Goal: Task Accomplishment & Management: Manage account settings

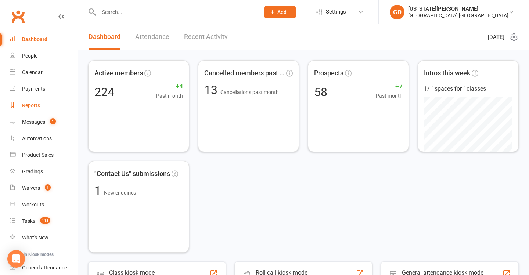
click at [57, 108] on link "Reports" at bounding box center [44, 105] width 68 height 17
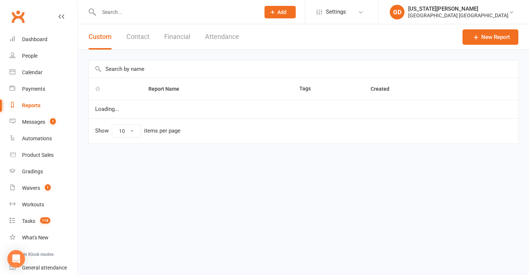
select select "25"
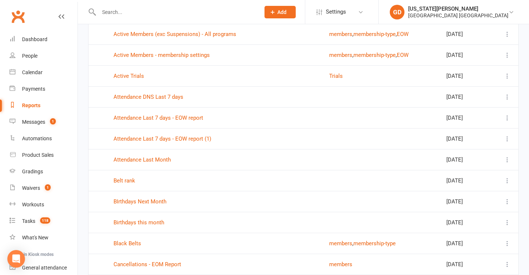
scroll to position [296, 0]
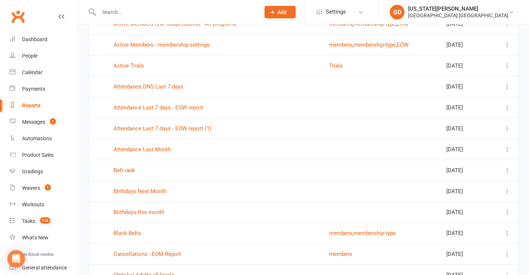
click at [145, 215] on link "Birthdays this month" at bounding box center [139, 212] width 51 height 7
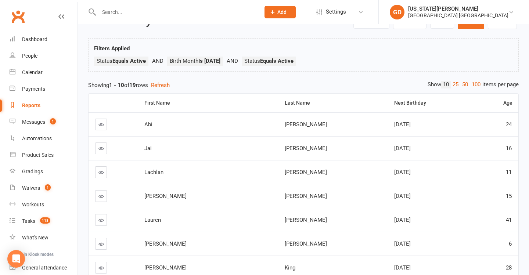
scroll to position [39, 0]
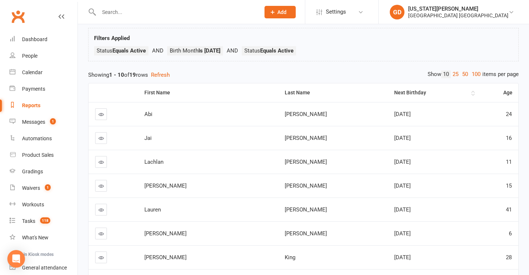
click at [388, 88] on th "Next Birthday" at bounding box center [432, 92] width 88 height 19
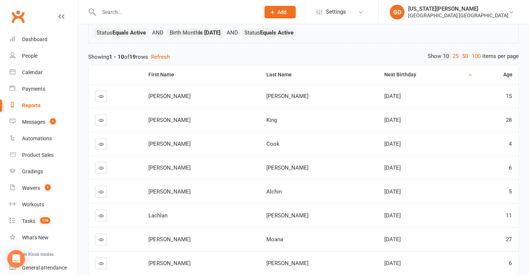
scroll to position [57, 0]
click at [157, 11] on input "text" at bounding box center [176, 12] width 158 height 10
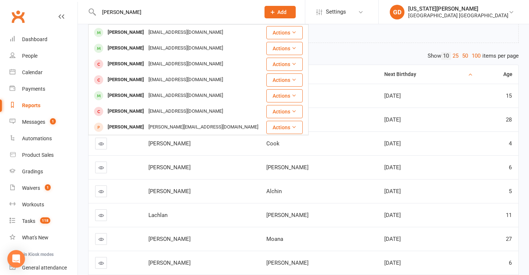
type input "Jaxon bailiff"
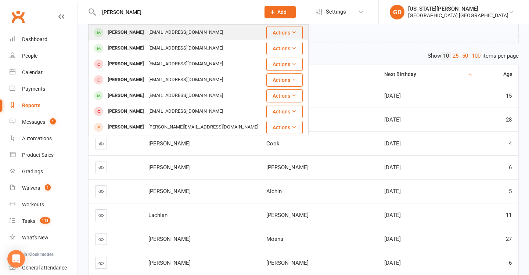
drag, startPoint x: 157, startPoint y: 11, endPoint x: 162, endPoint y: 34, distance: 24.0
click at [162, 34] on div "Jbayliff99@hotmail.com" at bounding box center [185, 32] width 79 height 11
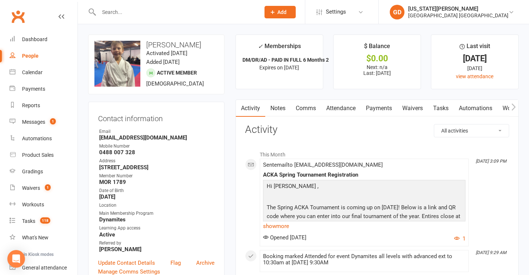
click at [273, 107] on link "Notes" at bounding box center [277, 108] width 25 height 17
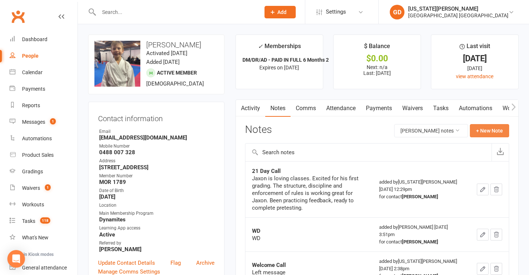
click at [492, 131] on button "+ New Note" at bounding box center [489, 130] width 39 height 13
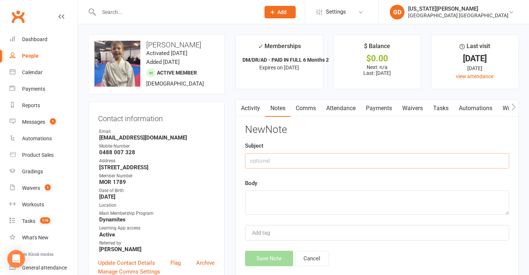
click at [304, 163] on input "text" at bounding box center [377, 160] width 264 height 15
type input "WD"
type textarea "I"
type textarea "g"
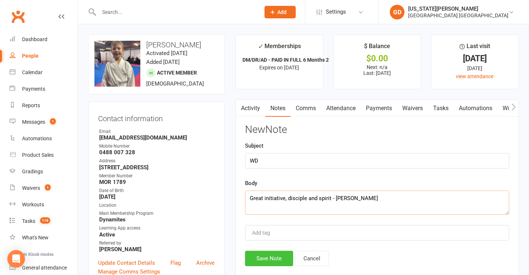
type textarea "Great initiative, disciple and spirit - Sensei Jonah"
click at [268, 252] on button "Save Note" at bounding box center [269, 258] width 48 height 15
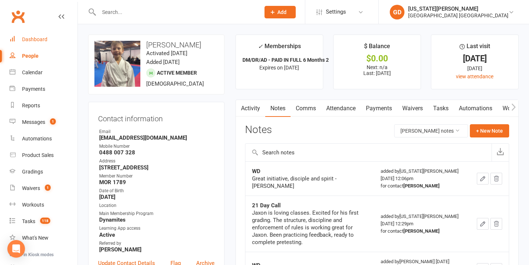
click at [45, 35] on link "Dashboard" at bounding box center [44, 39] width 68 height 17
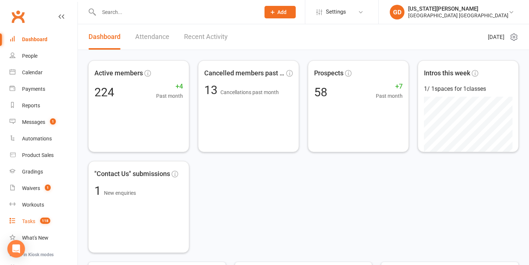
click at [55, 227] on link "Tasks 118" at bounding box center [44, 221] width 68 height 17
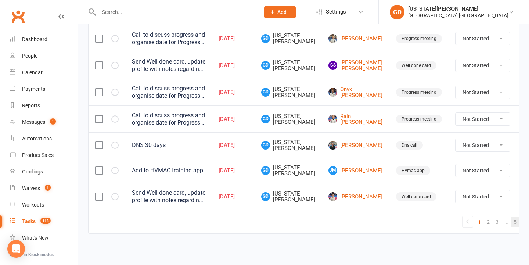
click at [511, 218] on link "5" at bounding box center [515, 222] width 9 height 10
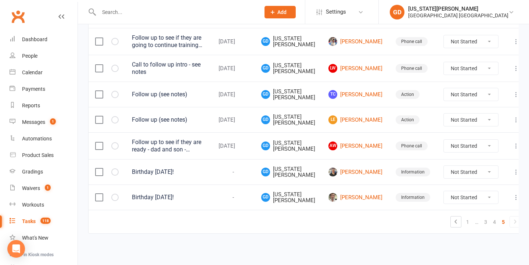
scroll to position [295, 0]
click at [112, 187] on td at bounding box center [107, 196] width 37 height 25
click at [0, 0] on icon "button" at bounding box center [0, 0] width 0 height 0
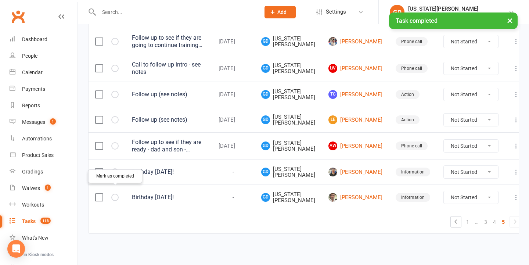
scroll to position [270, 0]
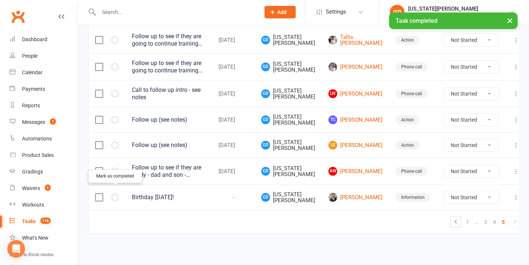
click at [0, 0] on icon "button" at bounding box center [0, 0] width 0 height 0
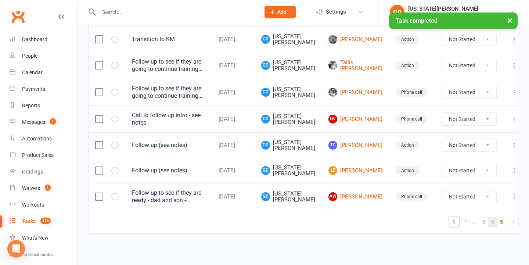
scroll to position [245, 0]
click at [488, 217] on link "4" at bounding box center [492, 222] width 9 height 10
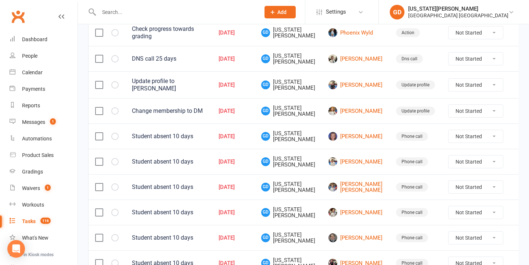
scroll to position [155, 0]
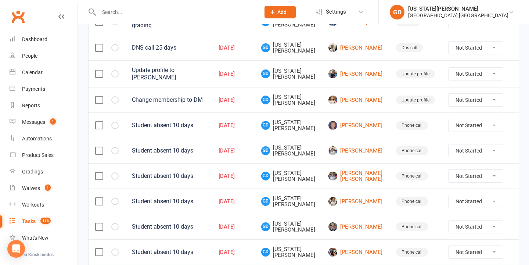
click at [100, 123] on label at bounding box center [98, 125] width 7 height 7
click at [100, 122] on input "checkbox" at bounding box center [98, 122] width 7 height 0
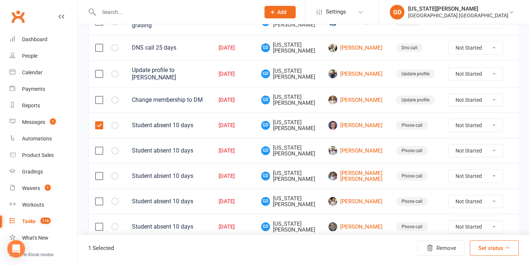
click at [100, 152] on td at bounding box center [107, 150] width 37 height 25
click at [97, 148] on label at bounding box center [98, 150] width 7 height 7
click at [97, 147] on input "checkbox" at bounding box center [98, 147] width 7 height 0
drag, startPoint x: 96, startPoint y: 173, endPoint x: 98, endPoint y: 178, distance: 5.8
click at [96, 173] on label at bounding box center [98, 175] width 7 height 7
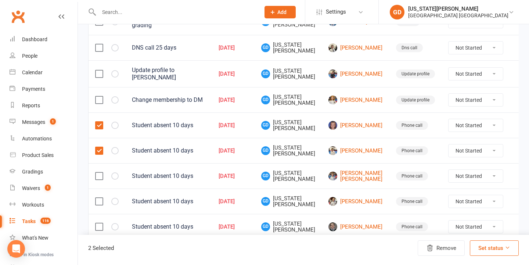
click at [96, 172] on input "checkbox" at bounding box center [98, 172] width 7 height 0
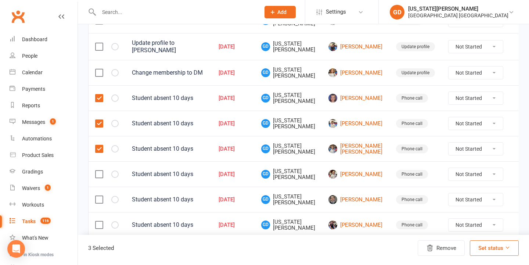
scroll to position [201, 0]
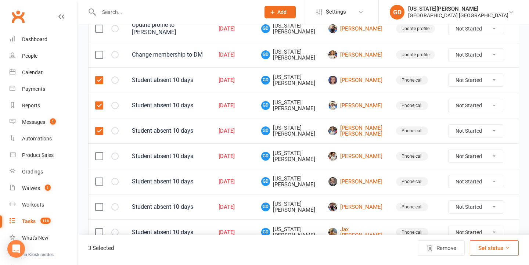
click at [95, 154] on td at bounding box center [107, 155] width 37 height 25
click at [97, 154] on label at bounding box center [98, 155] width 7 height 7
click at [97, 152] on input "checkbox" at bounding box center [98, 152] width 7 height 0
click at [98, 179] on label at bounding box center [98, 181] width 7 height 7
click at [98, 178] on input "checkbox" at bounding box center [98, 178] width 7 height 0
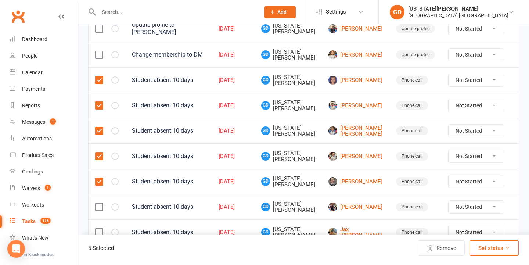
click at [96, 204] on label at bounding box center [98, 206] width 7 height 7
click at [96, 203] on input "checkbox" at bounding box center [98, 203] width 7 height 0
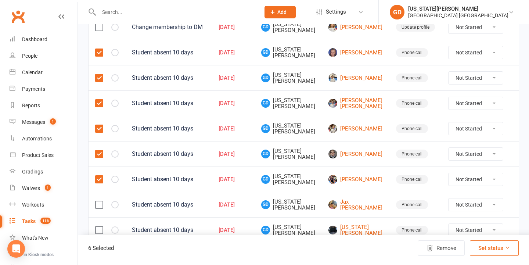
drag, startPoint x: 98, startPoint y: 207, endPoint x: 99, endPoint y: 216, distance: 9.2
click at [99, 207] on label at bounding box center [98, 204] width 7 height 7
click at [99, 201] on input "checkbox" at bounding box center [98, 201] width 7 height 0
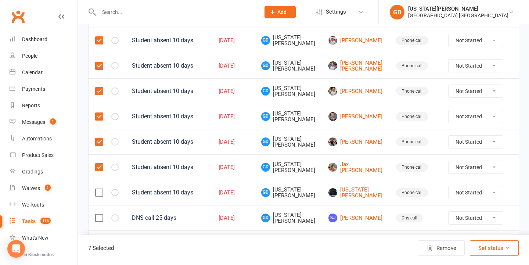
scroll to position [267, 0]
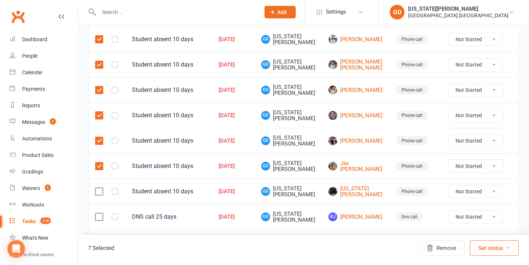
click at [94, 195] on td at bounding box center [107, 191] width 37 height 25
drag, startPoint x: 100, startPoint y: 194, endPoint x: 115, endPoint y: 204, distance: 17.6
click at [100, 194] on label at bounding box center [98, 191] width 7 height 7
click at [100, 188] on input "checkbox" at bounding box center [98, 188] width 7 height 0
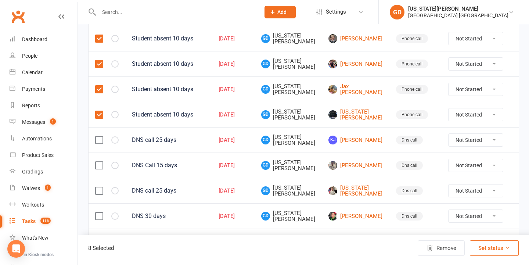
scroll to position [377, 0]
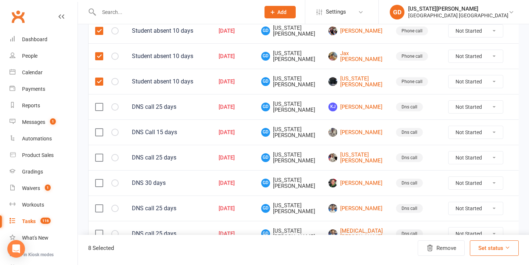
click at [98, 109] on label at bounding box center [98, 106] width 7 height 7
click at [98, 103] on input "checkbox" at bounding box center [98, 103] width 7 height 0
click at [93, 153] on td at bounding box center [107, 157] width 37 height 25
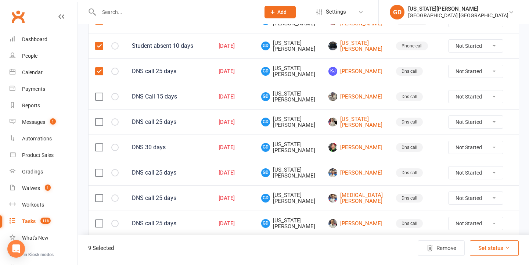
click at [100, 121] on label at bounding box center [98, 121] width 7 height 7
click at [100, 118] on input "checkbox" at bounding box center [98, 118] width 7 height 0
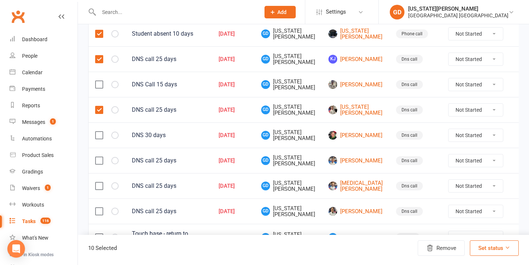
scroll to position [425, 0]
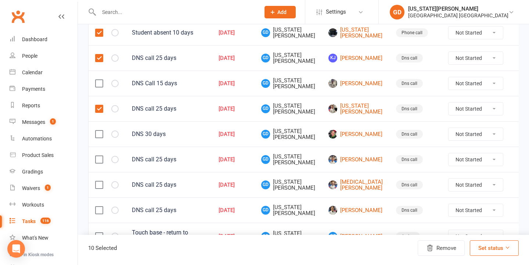
click at [97, 163] on label at bounding box center [98, 159] width 7 height 7
click at [97, 156] on input "checkbox" at bounding box center [98, 156] width 7 height 0
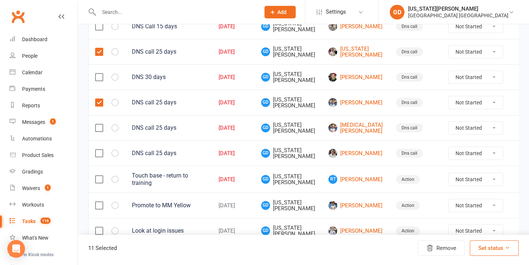
scroll to position [484, 0]
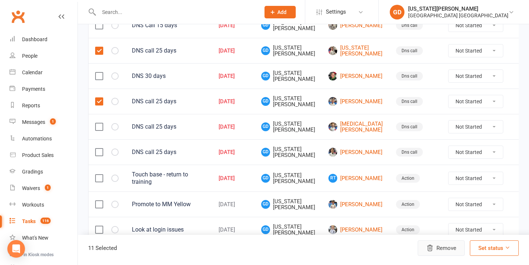
click at [428, 248] on icon "button" at bounding box center [429, 247] width 7 height 7
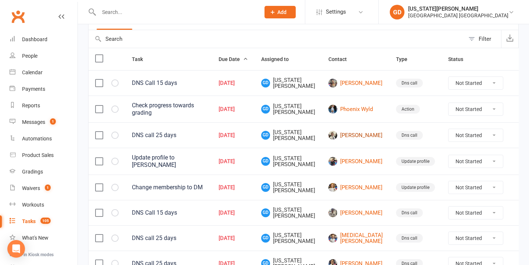
scroll to position [71, 0]
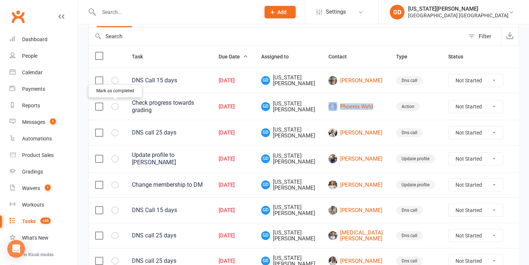
click at [0, 0] on icon "button" at bounding box center [0, 0] width 0 height 0
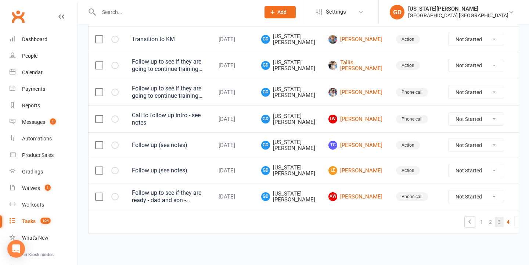
scroll to position [576, 0]
click at [495, 217] on link "3" at bounding box center [499, 222] width 9 height 10
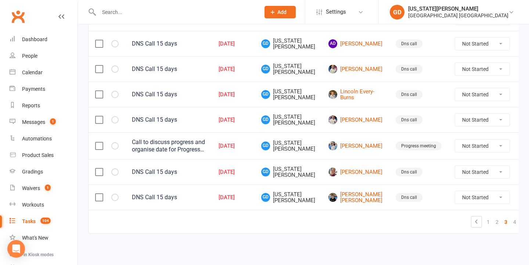
scroll to position [577, 0]
click at [510, 217] on link "4" at bounding box center [514, 222] width 9 height 10
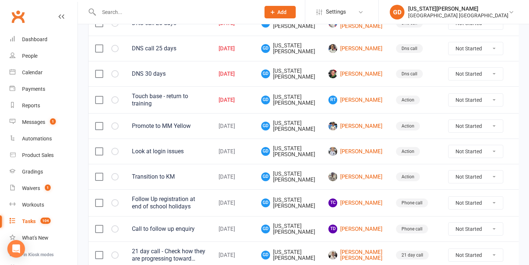
scroll to position [244, 0]
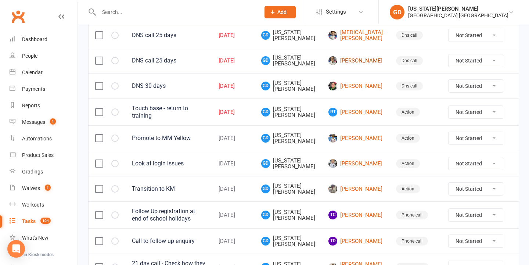
click at [350, 60] on link "Alicia Jones" at bounding box center [355, 60] width 54 height 9
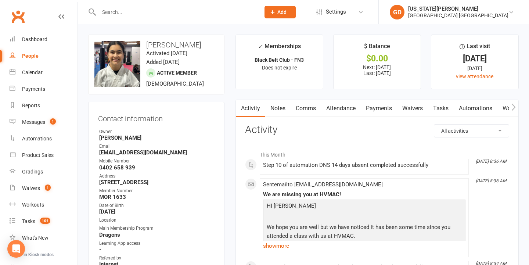
click at [348, 108] on link "Attendance" at bounding box center [341, 108] width 40 height 17
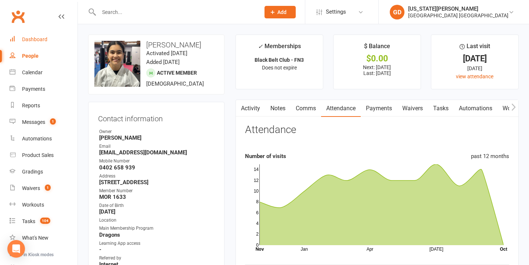
click at [42, 42] on div "Dashboard" at bounding box center [34, 39] width 25 height 6
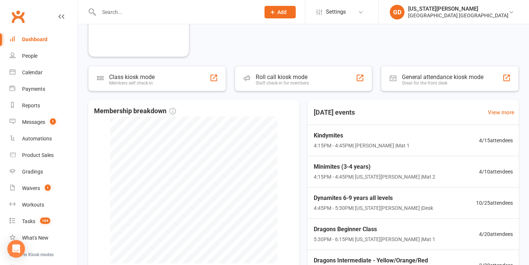
scroll to position [218, 0]
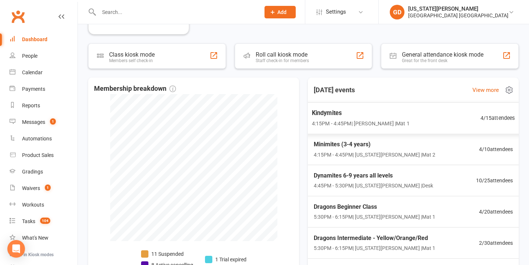
click at [385, 111] on span "Kindymites" at bounding box center [361, 113] width 98 height 10
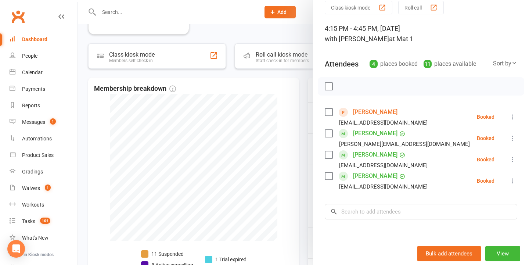
scroll to position [38, 0]
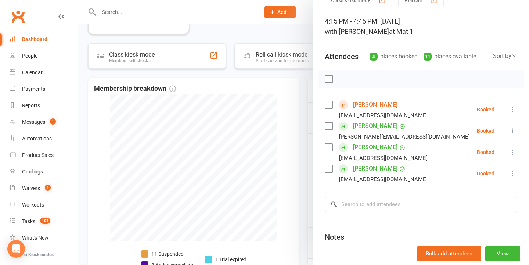
click at [292, 116] on div at bounding box center [303, 132] width 451 height 265
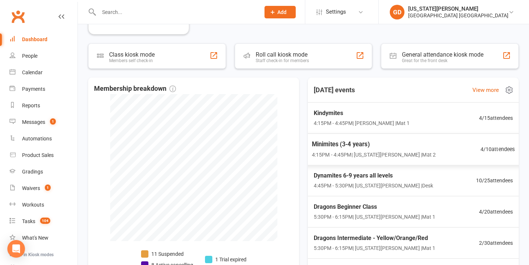
click at [353, 140] on span "Minimites (3-4 years)" at bounding box center [374, 144] width 124 height 10
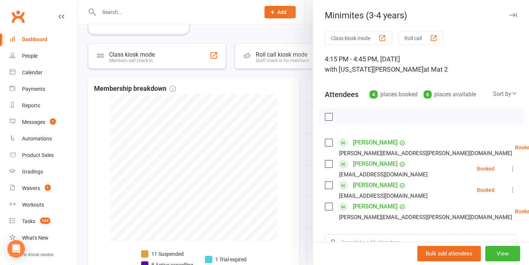
click at [239, 133] on div at bounding box center [303, 132] width 451 height 265
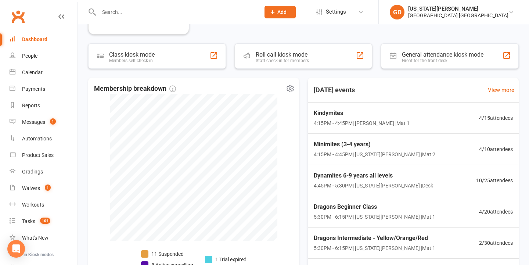
click at [341, 123] on span "4:15PM - 4:45PM | Lesley Talbut | Mat 1" at bounding box center [362, 123] width 96 height 8
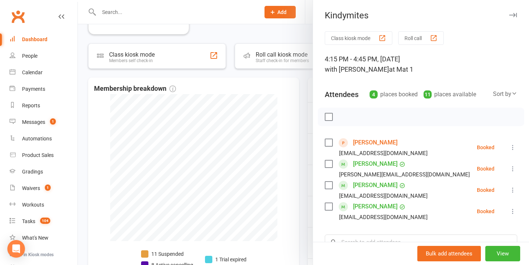
click at [270, 135] on div at bounding box center [303, 132] width 451 height 265
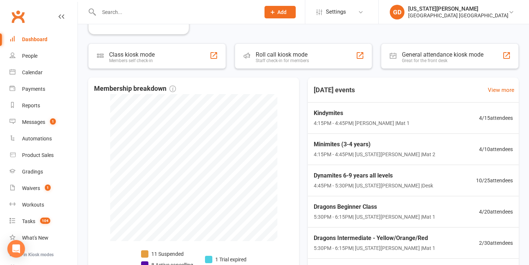
click at [369, 160] on div "Minimites (3-4 years) 4:15PM - 4:45PM | Georgia Dearlove | Mat 2 4 / 10 attende…" at bounding box center [413, 149] width 217 height 31
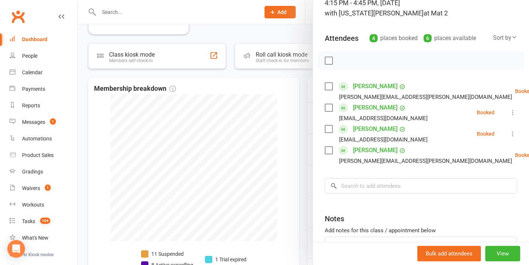
scroll to position [66, 0]
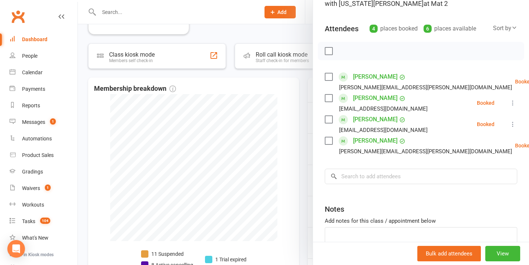
click at [280, 150] on div at bounding box center [303, 132] width 451 height 265
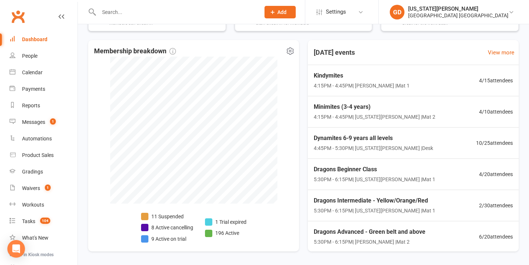
scroll to position [256, 0]
click at [337, 151] on div "Dynamites 6-9 years all levels 4:45PM - 5:30PM | Georgia Dearlove | Desk 10 / 2…" at bounding box center [413, 142] width 217 height 31
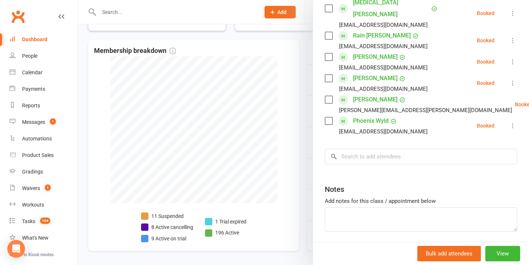
scroll to position [237, 0]
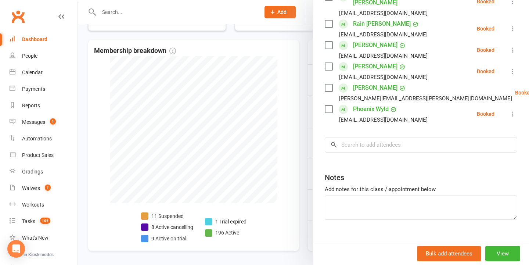
click at [304, 130] on div at bounding box center [303, 132] width 451 height 265
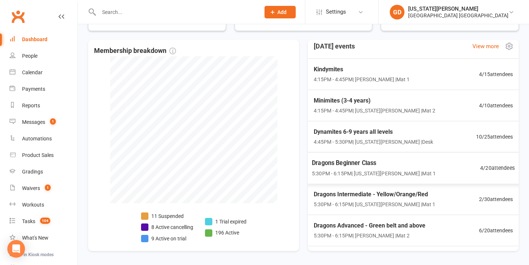
scroll to position [7, 0]
click at [47, 189] on span "1" at bounding box center [48, 187] width 6 height 6
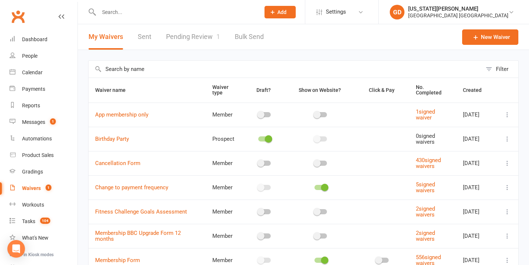
click at [200, 44] on link "Pending Review 1" at bounding box center [193, 36] width 54 height 25
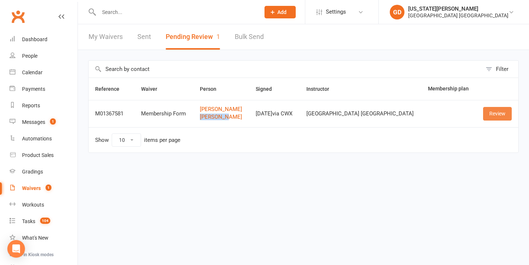
click at [491, 111] on link "Review" at bounding box center [497, 113] width 29 height 13
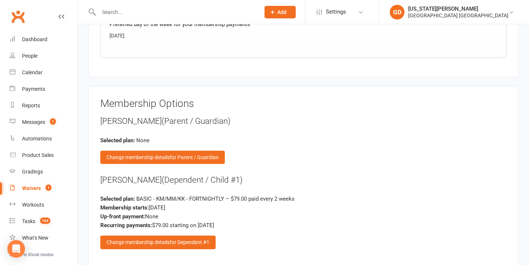
scroll to position [839, 0]
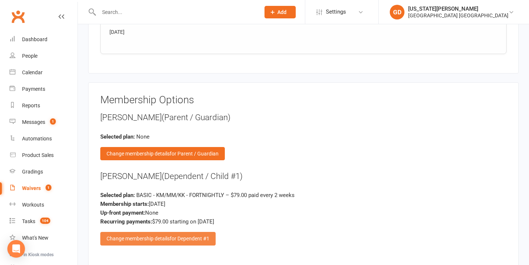
click at [188, 236] on span "for Dependent #1" at bounding box center [190, 239] width 40 height 6
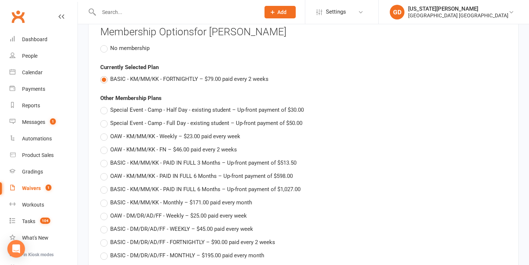
scroll to position [926, 0]
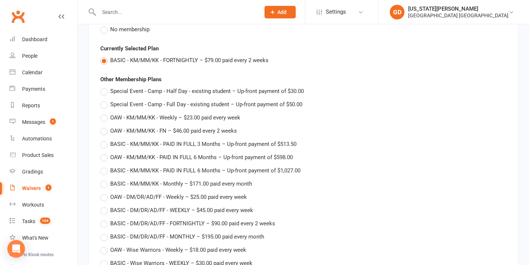
click at [223, 179] on span "BASIC - KM/MM/KK - Monthly – $171.00 paid every month" at bounding box center [181, 183] width 142 height 8
click at [105, 179] on input "BASIC - KM/MM/KK - Monthly – $171.00 paid every month" at bounding box center [102, 179] width 5 height 0
type input "BASIC - KM/MM/KK - Monthly"
type input "171"
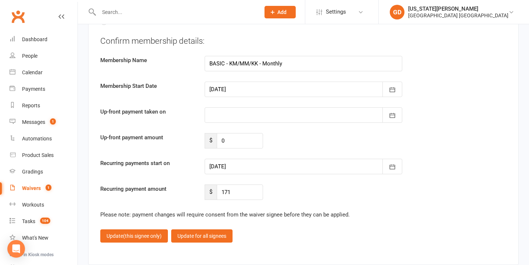
scroll to position [1792, 0]
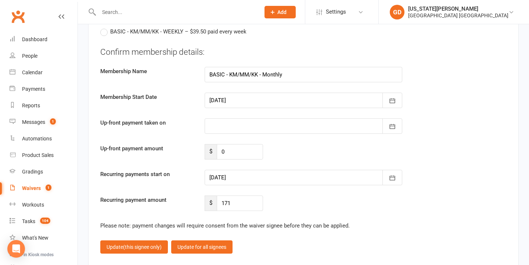
click at [276, 93] on div at bounding box center [304, 100] width 198 height 15
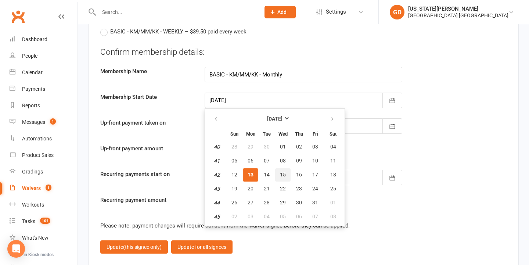
click at [284, 173] on button "15" at bounding box center [282, 174] width 15 height 13
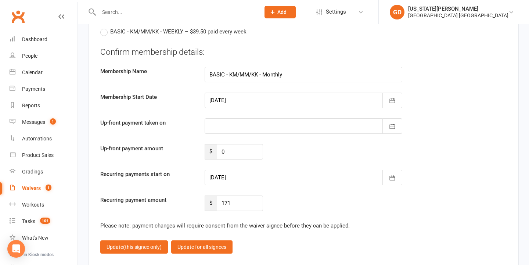
type input "15 Oct 2025"
click at [219, 2] on div at bounding box center [171, 12] width 167 height 24
click at [284, 121] on div at bounding box center [304, 125] width 198 height 15
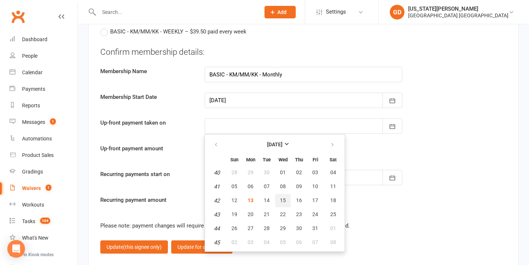
click at [276, 194] on button "15" at bounding box center [282, 200] width 15 height 13
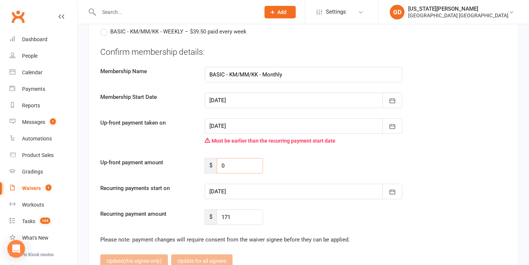
click at [254, 158] on input "0" at bounding box center [240, 165] width 46 height 15
click at [245, 158] on input "0" at bounding box center [240, 165] width 46 height 15
click at [225, 123] on div at bounding box center [304, 125] width 198 height 15
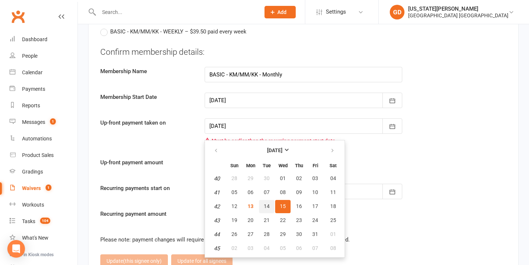
click at [269, 203] on span "14" at bounding box center [267, 206] width 6 height 6
type input "14 Oct 2025"
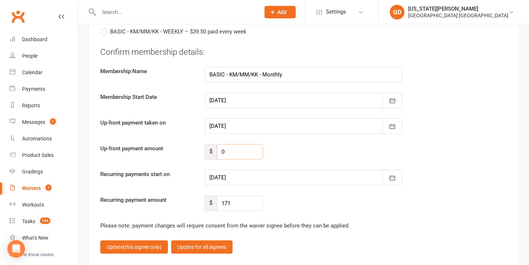
click at [241, 152] on input "0" at bounding box center [240, 151] width 46 height 15
type input "129"
click at [277, 172] on div at bounding box center [304, 177] width 198 height 15
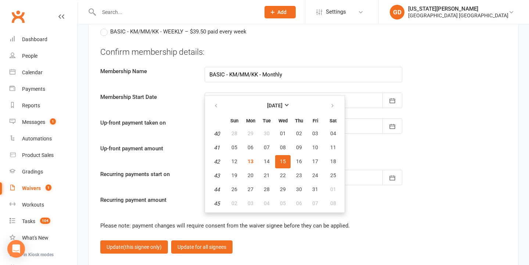
click at [367, 151] on div "Up-front payment amount $ 129" at bounding box center [303, 151] width 417 height 15
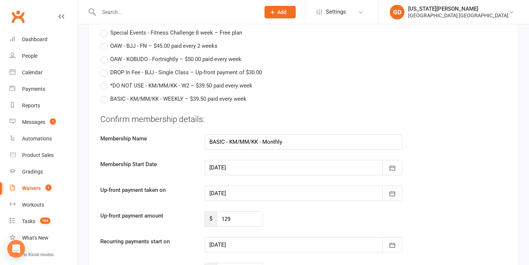
scroll to position [1785, 0]
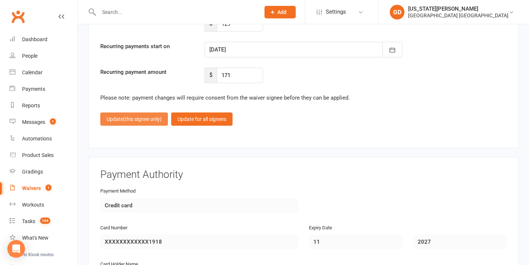
click at [139, 116] on span "(this signee only)" at bounding box center [142, 119] width 39 height 6
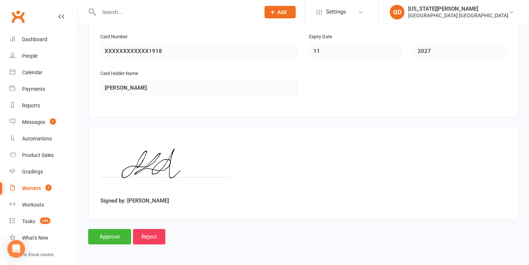
scroll to position [1149, 0]
click at [107, 230] on input "Approve" at bounding box center [109, 237] width 43 height 15
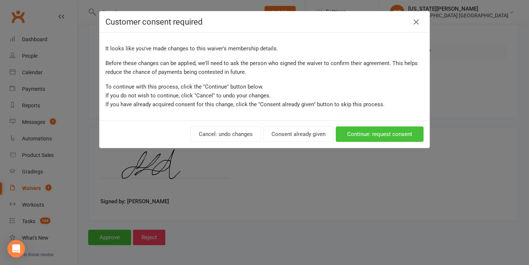
click at [384, 133] on button "Continue: request consent" at bounding box center [380, 133] width 88 height 15
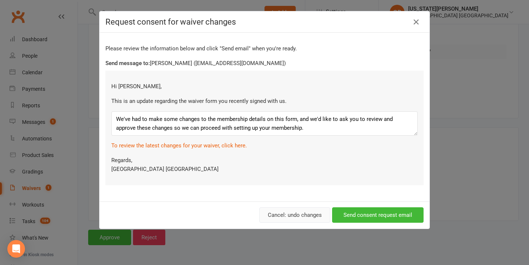
click at [293, 215] on button "Cancel: undo changes" at bounding box center [294, 214] width 71 height 15
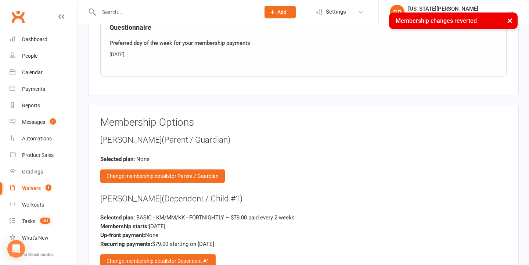
scroll to position [854, 0]
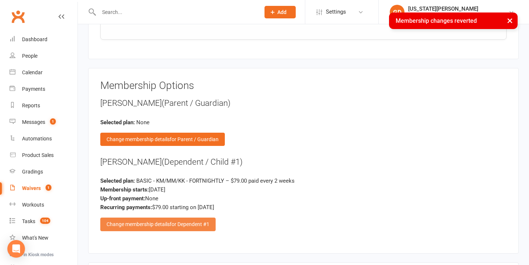
click at [176, 221] on span "for Dependent #1" at bounding box center [190, 224] width 40 height 6
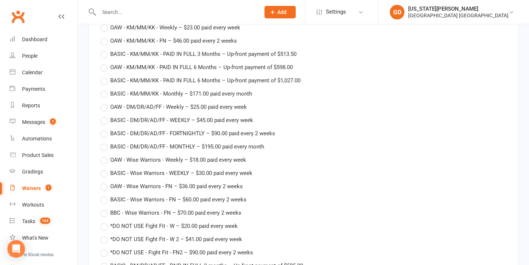
scroll to position [1013, 0]
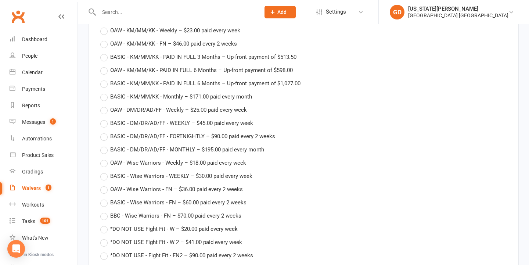
click at [223, 92] on span "BASIC - KM/MM/KK - Monthly – $171.00 paid every month" at bounding box center [181, 96] width 142 height 8
click at [105, 92] on input "BASIC - KM/MM/KK - Monthly – $171.00 paid every month" at bounding box center [102, 92] width 5 height 0
type input "BASIC - KM/MM/KK - Monthly"
type input "171"
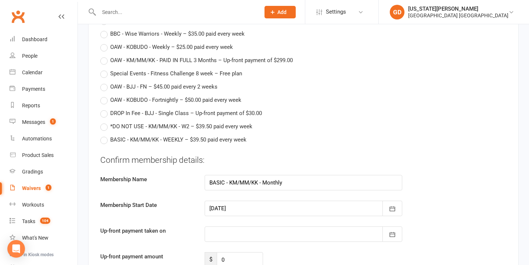
scroll to position [1696, 0]
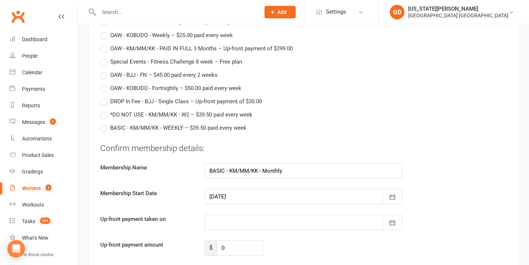
click at [255, 189] on div at bounding box center [304, 196] width 198 height 15
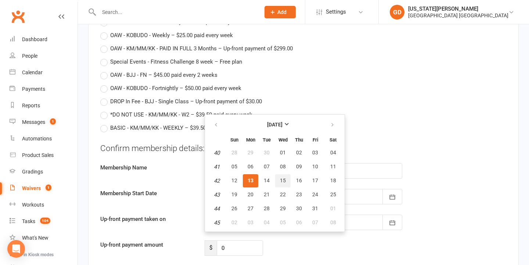
drag, startPoint x: 284, startPoint y: 172, endPoint x: 275, endPoint y: 185, distance: 15.7
click at [284, 177] on span "15" at bounding box center [283, 180] width 6 height 6
type input "15 Oct 2025"
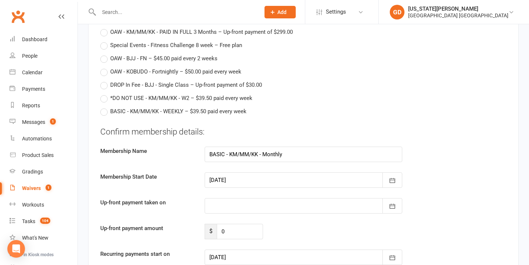
scroll to position [1717, 0]
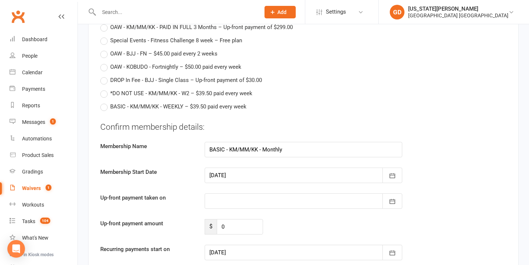
click at [254, 194] on div at bounding box center [304, 200] width 198 height 15
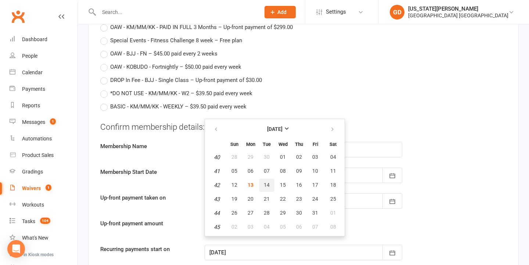
click at [270, 181] on button "14" at bounding box center [266, 185] width 15 height 13
type input "14 Oct 2025"
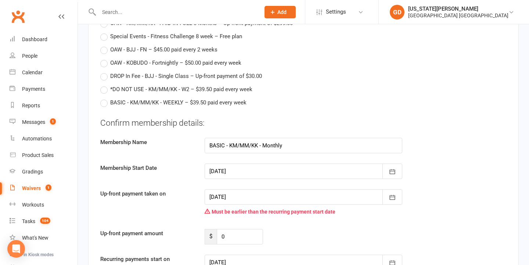
scroll to position [1743, 0]
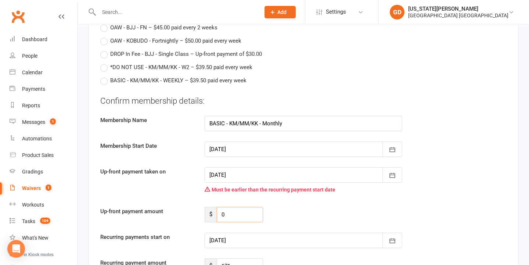
click at [242, 207] on input "0" at bounding box center [240, 214] width 46 height 15
type input "129"
click at [379, 207] on div "Up-front payment amount $ 129" at bounding box center [303, 214] width 417 height 15
click at [325, 175] on div at bounding box center [304, 174] width 198 height 15
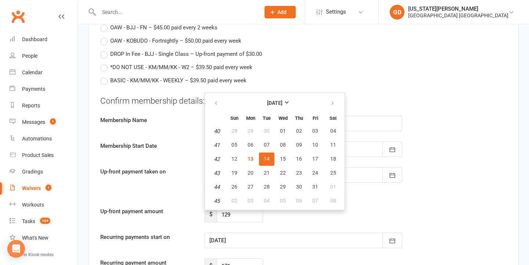
click at [267, 156] on span "14" at bounding box center [267, 159] width 6 height 6
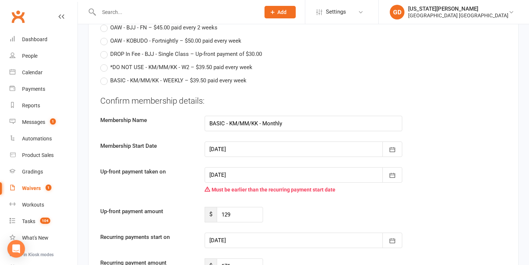
click at [269, 141] on div at bounding box center [304, 148] width 198 height 15
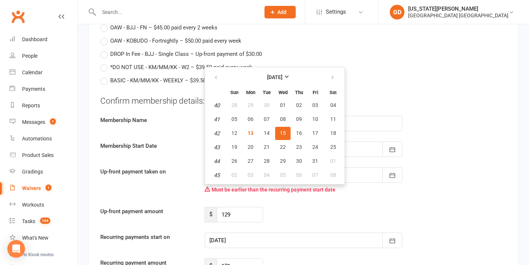
click at [281, 127] on button "15" at bounding box center [282, 133] width 15 height 13
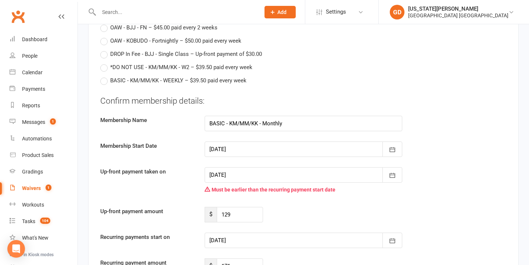
click at [328, 200] on div "Confirm membership details: Membership Name BASIC - KM/MM/KK - Monthly Membersh…" at bounding box center [303, 184] width 406 height 179
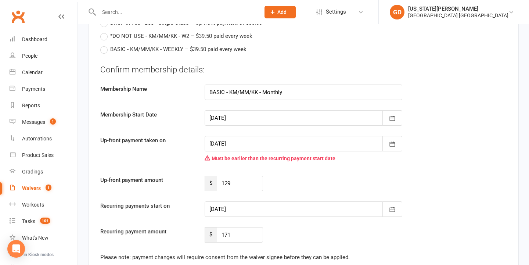
scroll to position [1775, 0]
click at [308, 206] on div at bounding box center [304, 208] width 198 height 15
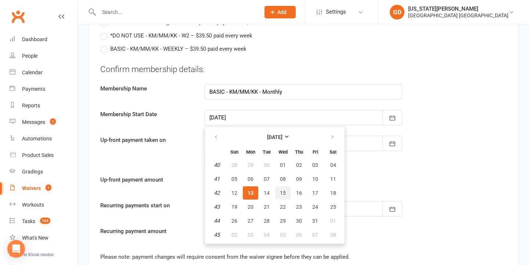
click at [283, 190] on span "15" at bounding box center [283, 193] width 6 height 6
type input "15 Oct 2025"
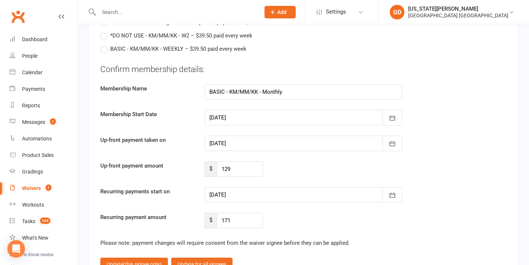
click at [271, 111] on div at bounding box center [304, 117] width 198 height 15
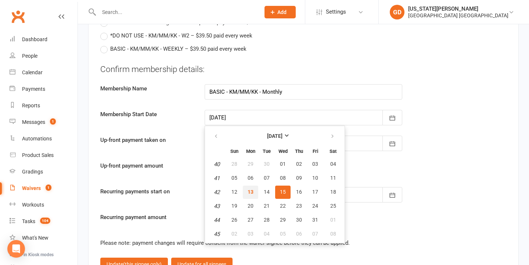
click at [249, 190] on button "13" at bounding box center [250, 192] width 15 height 13
type input "13 Oct 2025"
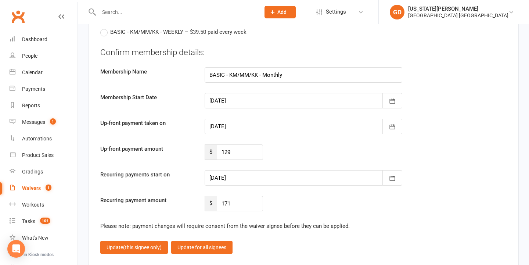
scroll to position [1793, 0]
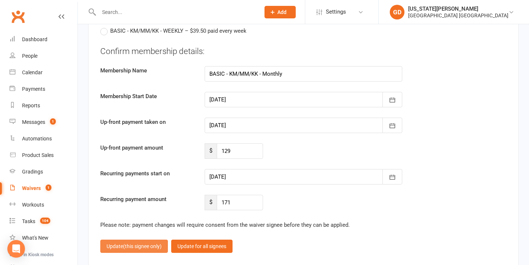
click at [146, 243] on span "(this signee only)" at bounding box center [142, 246] width 39 height 6
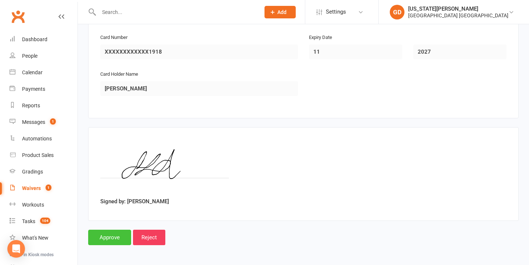
click at [107, 230] on input "Approve" at bounding box center [109, 237] width 43 height 15
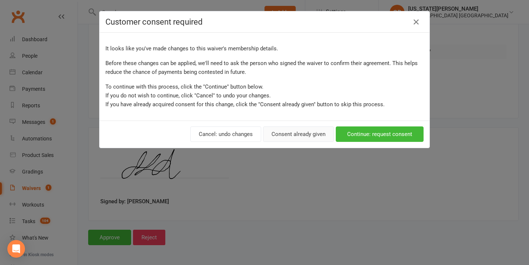
click at [313, 138] on button "Consent already given" at bounding box center [298, 133] width 71 height 15
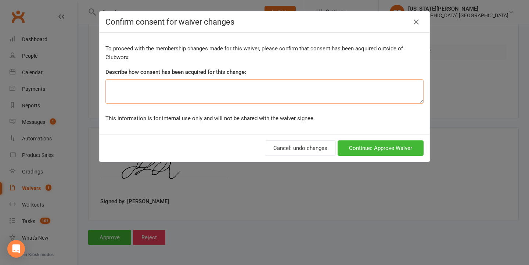
click at [264, 101] on textarea at bounding box center [264, 91] width 318 height 24
type textarea "U"
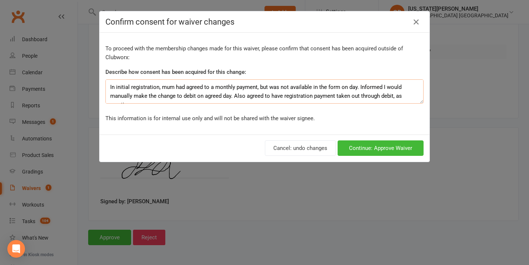
scroll to position [5, 0]
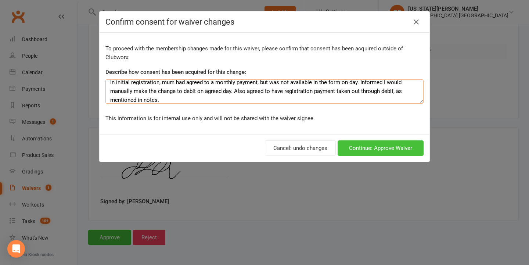
type textarea "In initial registration, mum had agreed to a monthly payment, but was not avail…"
click at [363, 148] on button "Continue: Approve Waiver" at bounding box center [381, 147] width 86 height 15
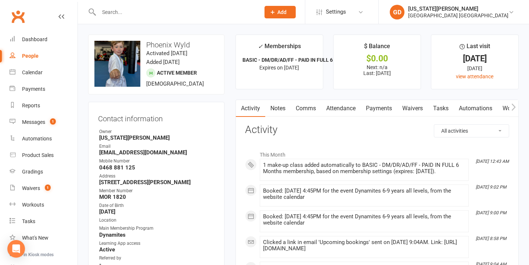
click at [344, 109] on link "Attendance" at bounding box center [341, 108] width 40 height 17
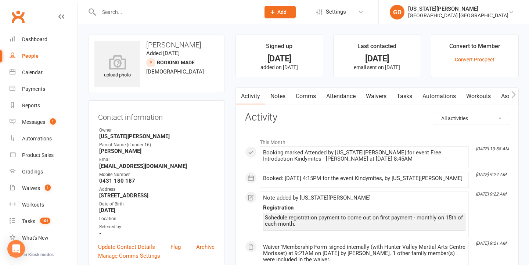
click at [284, 102] on link "Notes" at bounding box center [277, 96] width 25 height 17
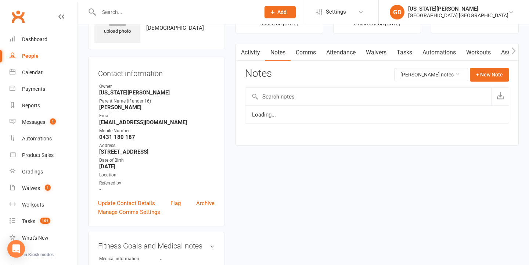
scroll to position [53, 0]
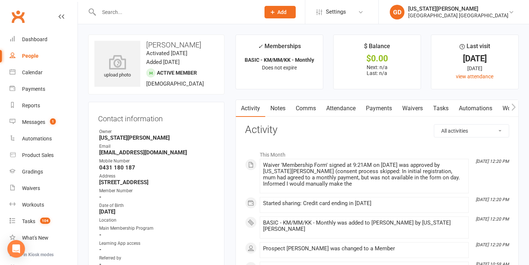
click at [417, 111] on link "Waivers" at bounding box center [412, 108] width 31 height 17
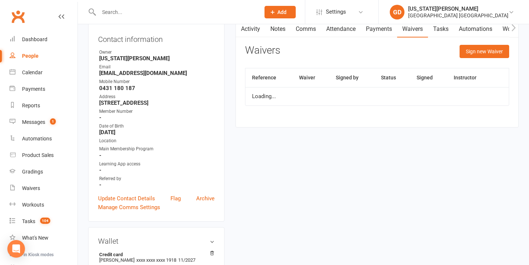
scroll to position [82, 0]
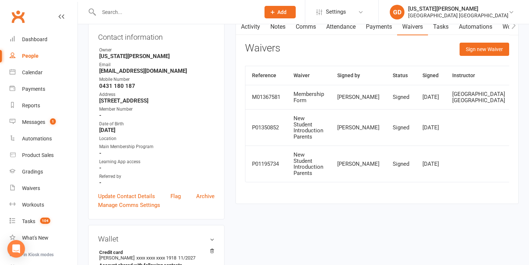
click at [251, 30] on link "Activity" at bounding box center [250, 26] width 29 height 17
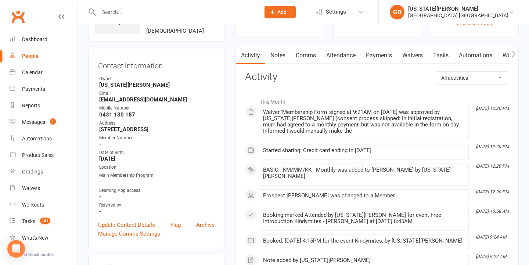
scroll to position [23, 0]
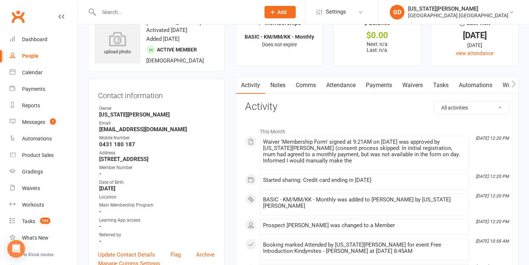
click at [385, 90] on link "Payments" at bounding box center [379, 85] width 36 height 17
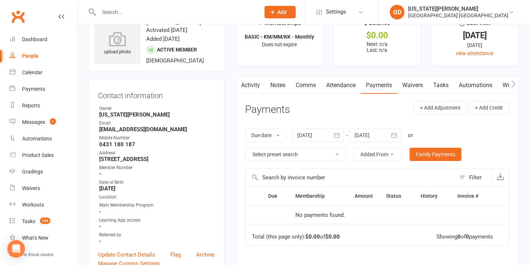
scroll to position [56, 0]
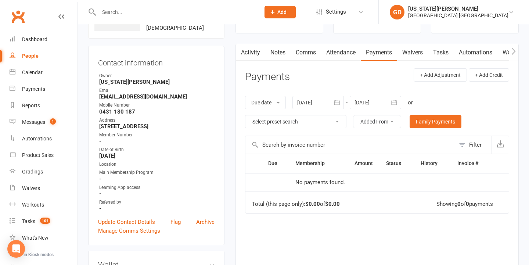
click at [250, 54] on link "Activity" at bounding box center [250, 52] width 29 height 17
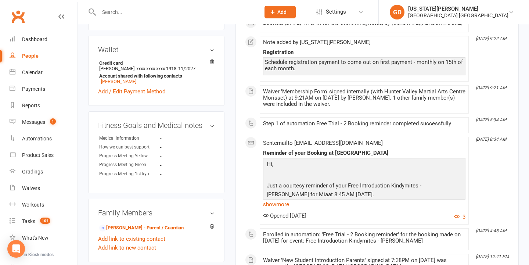
scroll to position [272, 0]
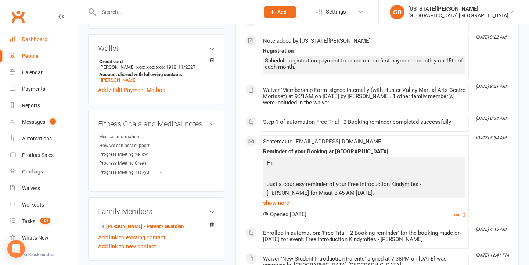
click at [37, 46] on link "Dashboard" at bounding box center [44, 39] width 68 height 17
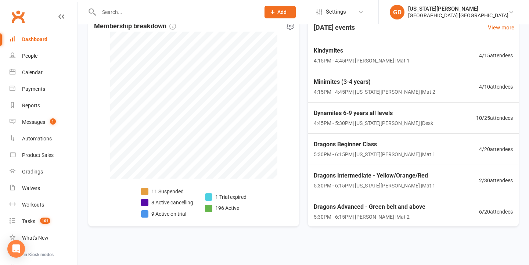
scroll to position [287, 0]
click at [345, 119] on span "4:45PM - 5:30PM | [US_STATE][PERSON_NAME] | Desk" at bounding box center [373, 123] width 119 height 8
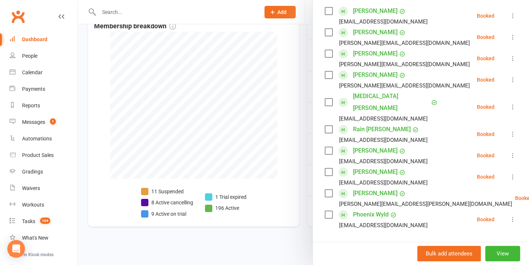
scroll to position [132, 0]
click at [254, 154] on div at bounding box center [303, 132] width 451 height 265
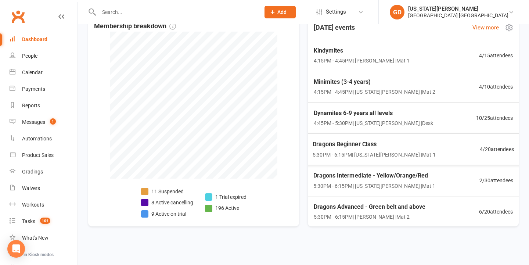
click at [358, 139] on span "Dragons Beginner Class" at bounding box center [374, 144] width 123 height 10
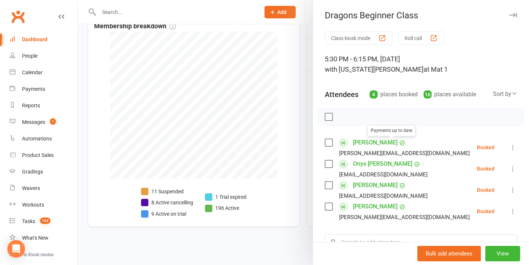
click at [265, 155] on div at bounding box center [303, 132] width 451 height 265
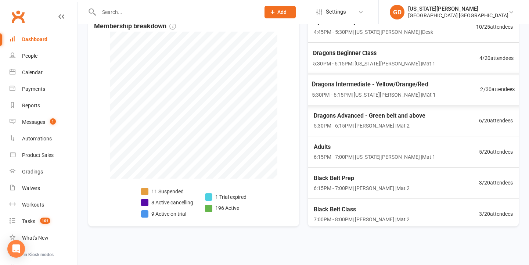
scroll to position [91, 0]
click at [391, 173] on span "Black Belt Prep" at bounding box center [361, 178] width 98 height 10
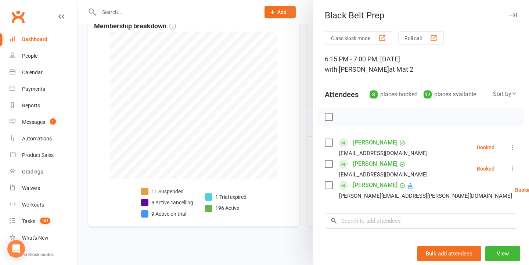
click at [256, 178] on div at bounding box center [303, 132] width 451 height 265
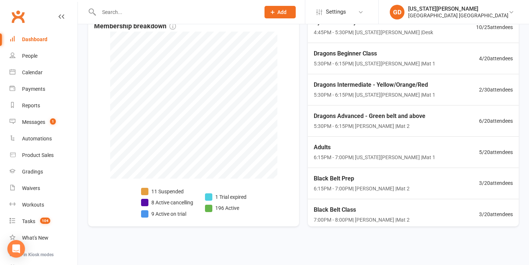
click at [346, 216] on span "7:00PM - 8:00PM | [PERSON_NAME] | Mat 2" at bounding box center [362, 220] width 96 height 8
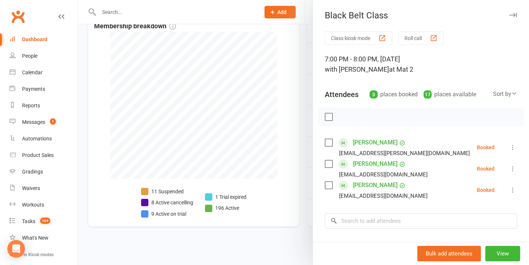
click at [288, 174] on div at bounding box center [303, 132] width 451 height 265
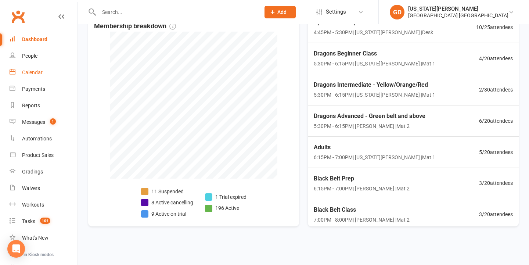
click at [37, 75] on link "Calendar" at bounding box center [44, 72] width 68 height 17
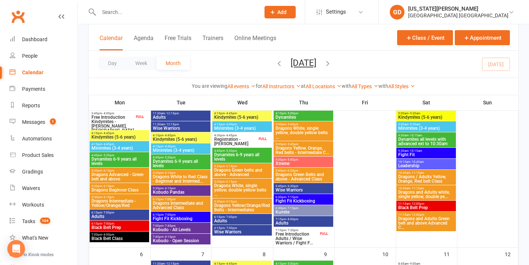
scroll to position [68, 0]
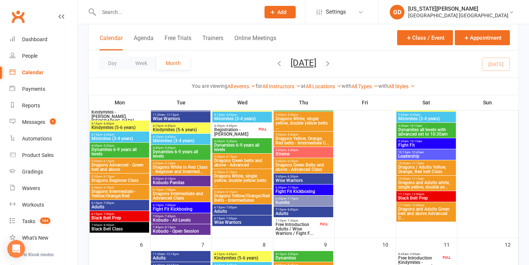
click at [123, 229] on span "Black Belt Class" at bounding box center [119, 229] width 57 height 4
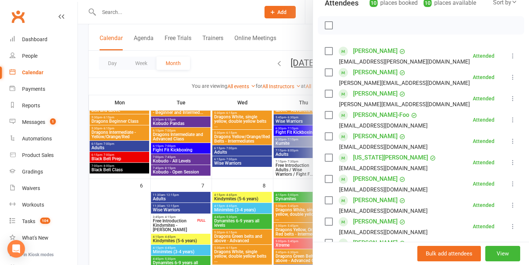
scroll to position [116, 0]
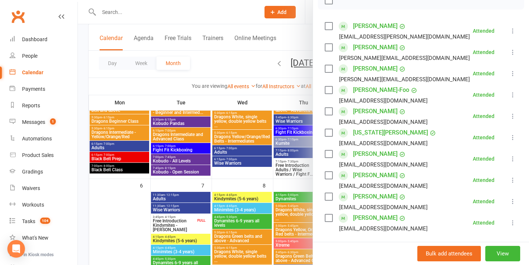
click at [206, 174] on div at bounding box center [303, 132] width 451 height 265
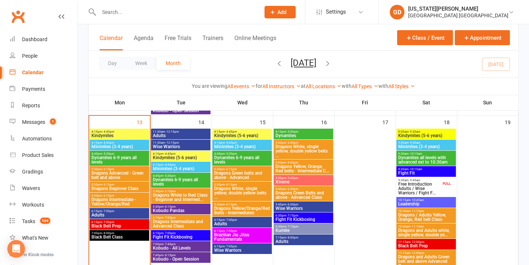
scroll to position [391, 0]
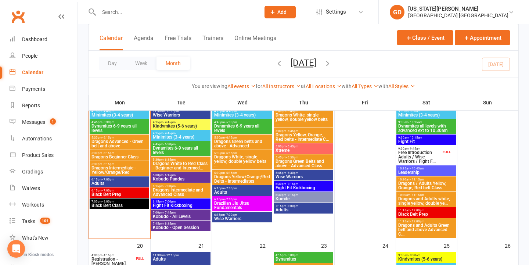
click at [127, 206] on span "Black Belt Class" at bounding box center [119, 205] width 57 height 4
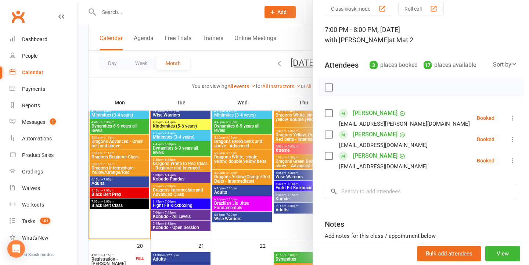
scroll to position [30, 0]
click at [378, 189] on input "search" at bounding box center [421, 190] width 193 height 15
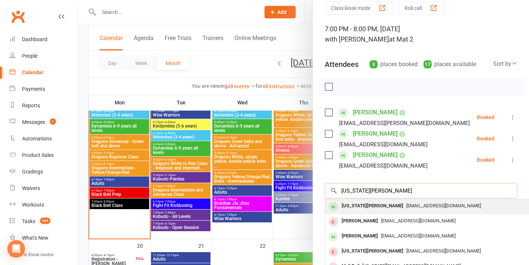
type input "[US_STATE][PERSON_NAME]"
click at [373, 207] on div "[US_STATE][PERSON_NAME]" at bounding box center [373, 206] width 68 height 11
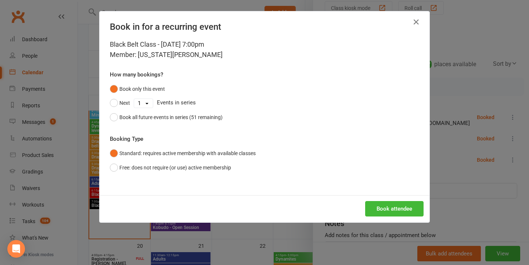
click at [390, 198] on div "Book attendee" at bounding box center [265, 208] width 330 height 27
click at [390, 203] on button "Book attendee" at bounding box center [394, 208] width 58 height 15
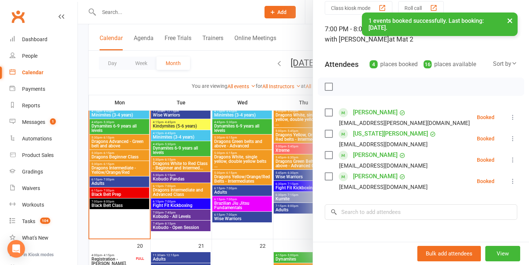
click at [264, 139] on div at bounding box center [303, 132] width 451 height 265
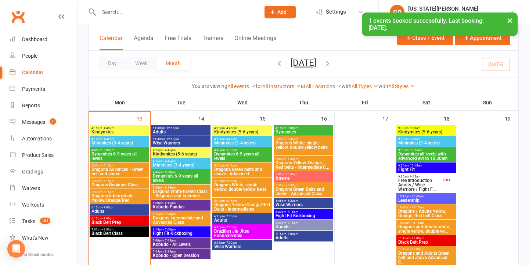
scroll to position [363, 0]
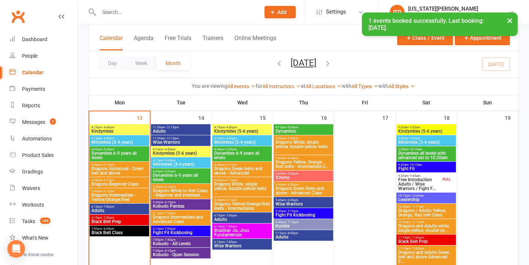
click at [121, 128] on span "4:15pm - 4:45pm" at bounding box center [119, 127] width 57 height 3
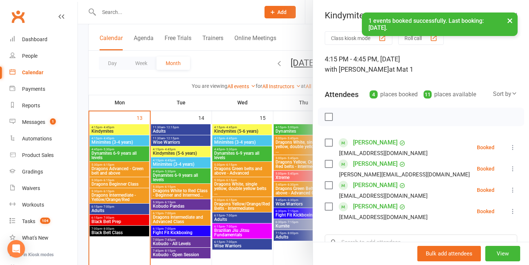
click at [181, 160] on div at bounding box center [303, 132] width 451 height 265
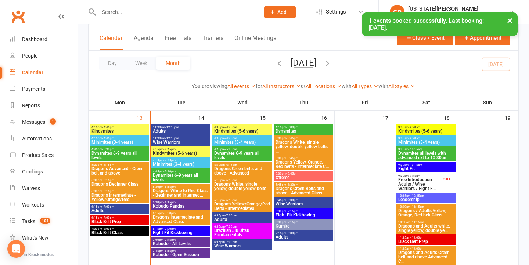
click at [166, 131] on span "Adults" at bounding box center [180, 131] width 57 height 4
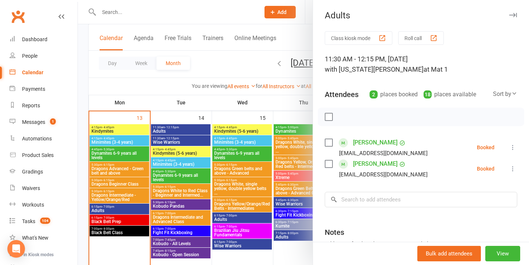
click at [166, 131] on div at bounding box center [303, 132] width 451 height 265
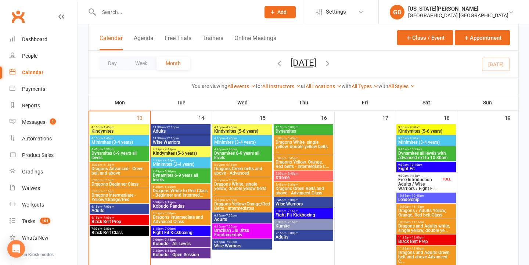
click at [168, 140] on span "Wise Warriors" at bounding box center [180, 142] width 57 height 4
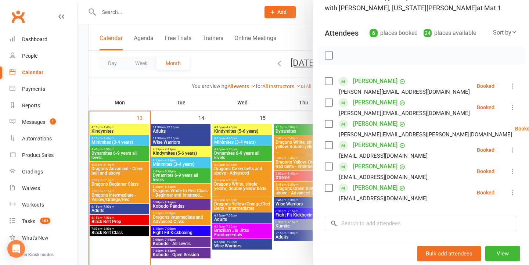
scroll to position [65, 0]
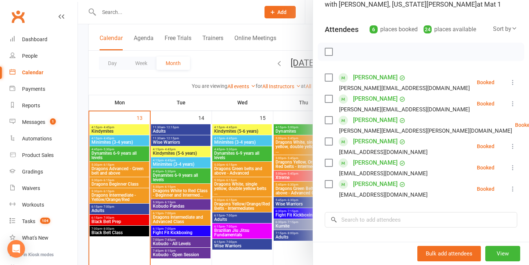
click at [255, 188] on div at bounding box center [303, 132] width 451 height 265
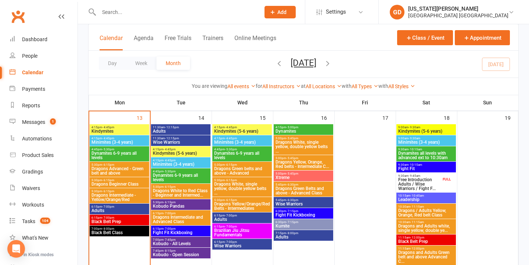
click at [413, 180] on span "Free Introduction Adults / Wise Warriors / Fight F..." at bounding box center [419, 183] width 43 height 13
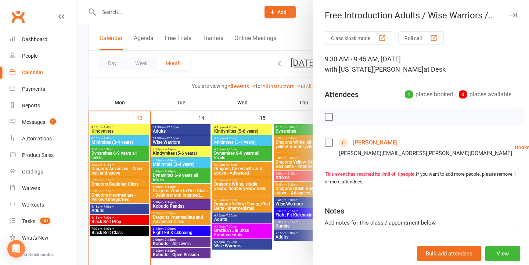
click at [278, 176] on div at bounding box center [303, 132] width 451 height 265
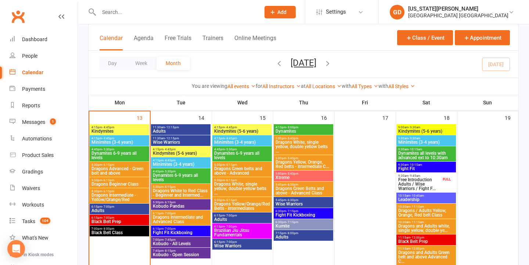
click at [112, 130] on span "Kindymites" at bounding box center [119, 131] width 57 height 4
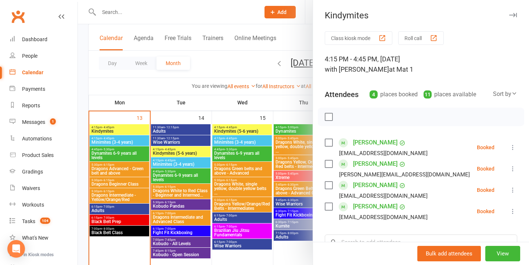
click at [239, 160] on div at bounding box center [303, 132] width 451 height 265
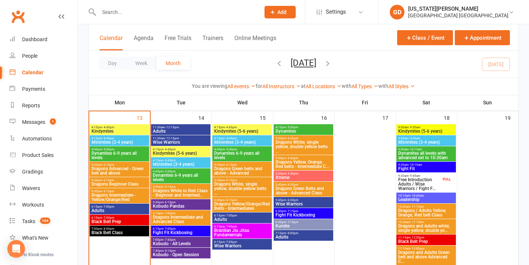
click at [127, 143] on span "Minimites (3-4 years)" at bounding box center [119, 142] width 57 height 4
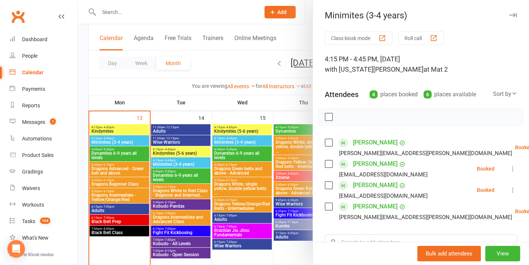
click at [127, 143] on div at bounding box center [303, 132] width 451 height 265
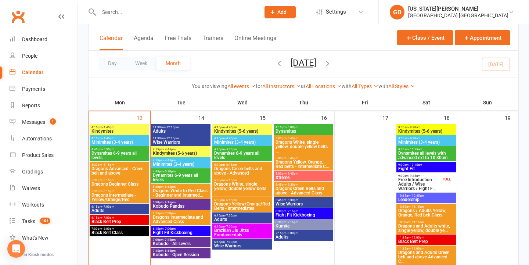
click at [132, 175] on div "5:30pm - 6:15pm Dragons Advanced - Green belt and above" at bounding box center [120, 169] width 60 height 15
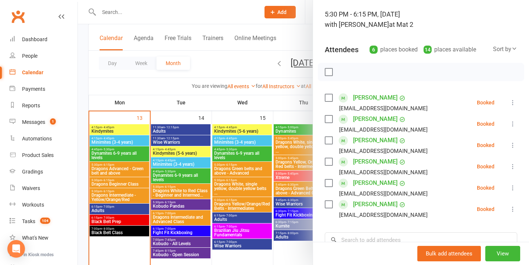
scroll to position [54, 0]
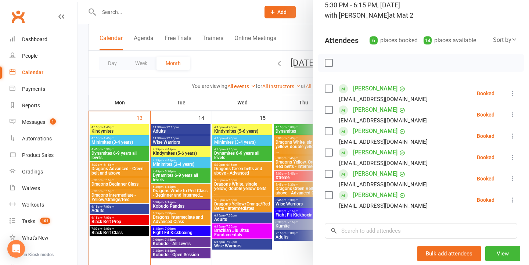
click at [203, 176] on div at bounding box center [303, 132] width 451 height 265
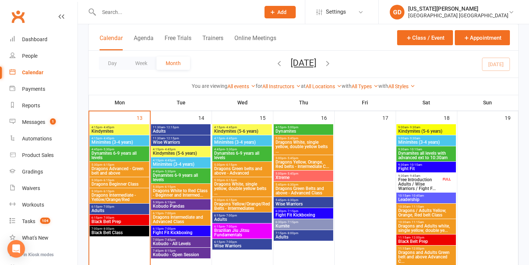
click at [140, 207] on span "6:15pm - 7:00pm" at bounding box center [119, 206] width 57 height 3
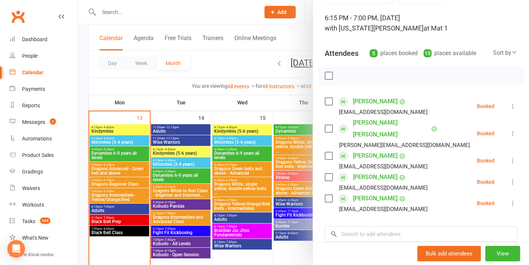
scroll to position [49, 0]
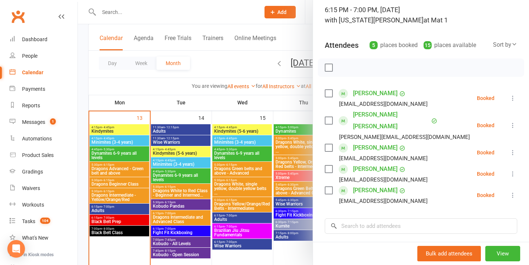
click at [206, 195] on div at bounding box center [303, 132] width 451 height 265
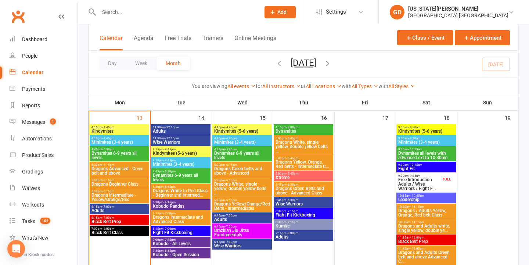
click at [122, 221] on span "Black Belt Prep" at bounding box center [119, 221] width 57 height 4
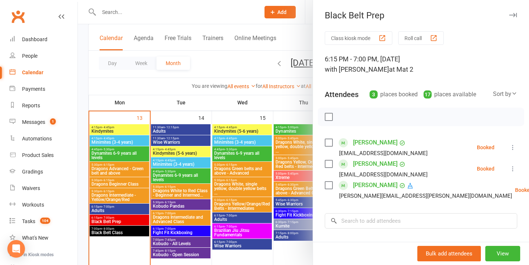
click at [252, 173] on div at bounding box center [303, 132] width 451 height 265
